Goal: Task Accomplishment & Management: Manage account settings

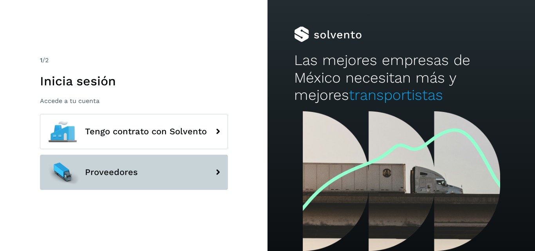
click at [103, 165] on button "Proveedores" at bounding box center [134, 172] width 188 height 35
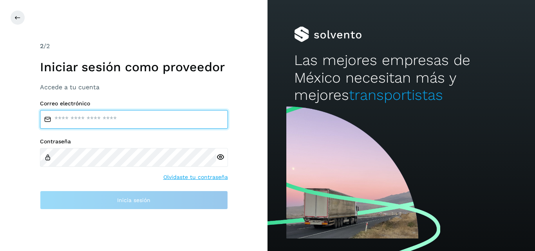
type input "**********"
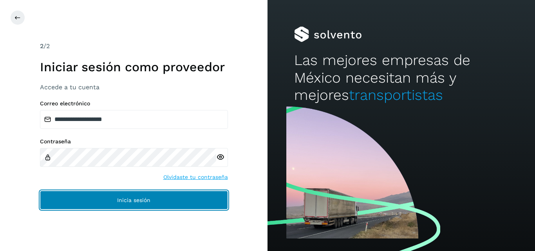
click at [126, 197] on span "Inicia sesión" at bounding box center [133, 199] width 33 height 5
click at [123, 198] on span "Inicia sesión" at bounding box center [133, 199] width 33 height 5
click at [129, 197] on span "Inicia sesión" at bounding box center [133, 199] width 33 height 5
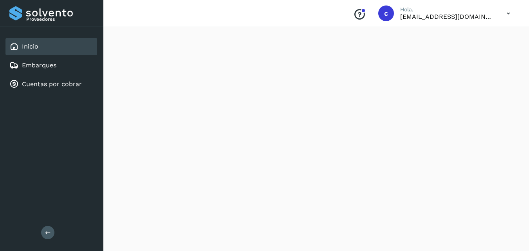
scroll to position [157, 0]
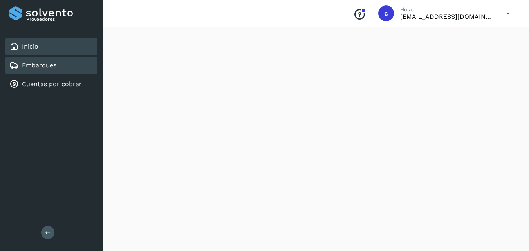
click at [37, 65] on link "Embarques" at bounding box center [39, 65] width 34 height 7
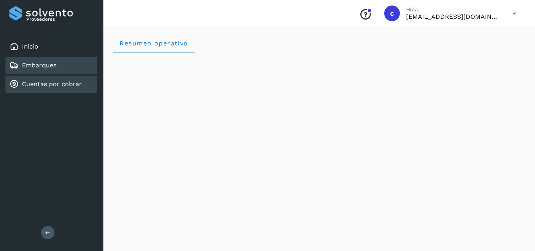
click at [39, 82] on link "Cuentas por cobrar" at bounding box center [52, 83] width 60 height 7
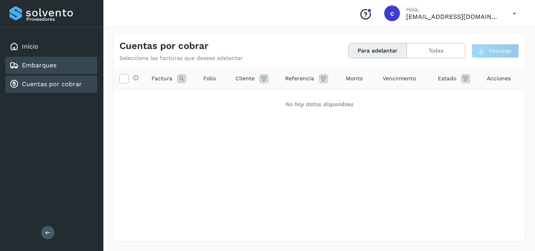
click at [60, 66] on div "Embarques" at bounding box center [51, 65] width 92 height 17
